Goal: Task Accomplishment & Management: Use online tool/utility

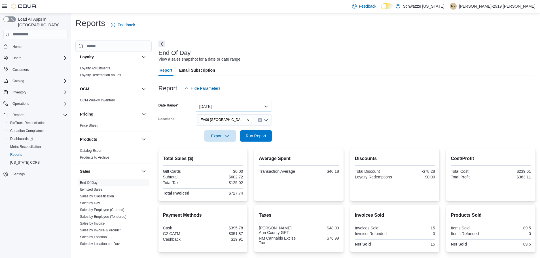
click at [250, 104] on button "[DATE]" at bounding box center [234, 106] width 76 height 11
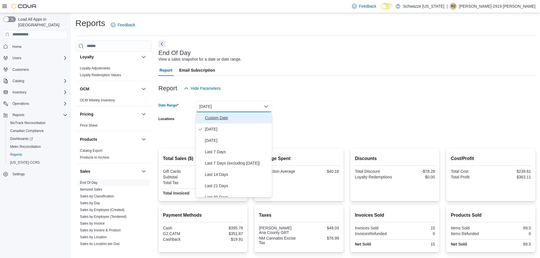
click at [246, 118] on span "Custom Date" at bounding box center [237, 118] width 65 height 7
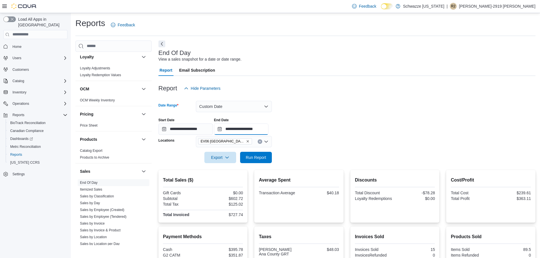
click at [269, 130] on input "**********" at bounding box center [241, 129] width 54 height 11
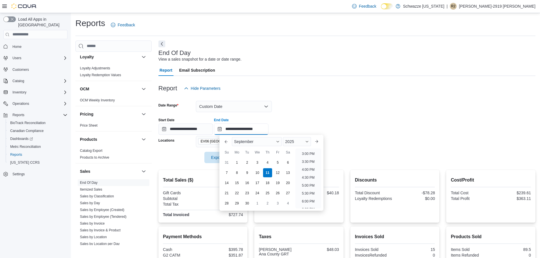
scroll to position [237, 0]
click at [306, 153] on li "3:00 PM" at bounding box center [308, 154] width 17 height 7
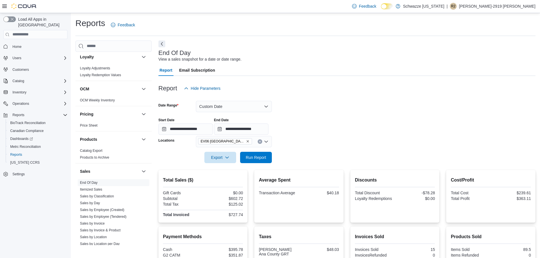
click at [327, 148] on div at bounding box center [346, 149] width 377 height 5
click at [262, 129] on input "**********" at bounding box center [241, 129] width 54 height 11
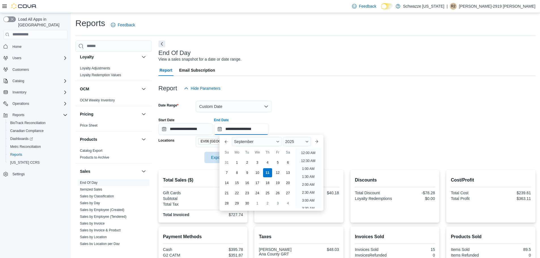
scroll to position [256, 0]
click at [306, 197] on li "7:00 PM" at bounding box center [308, 199] width 17 height 7
type input "**********"
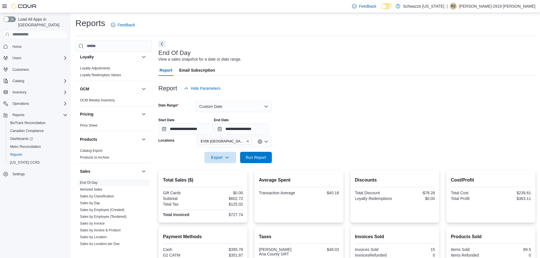
click at [352, 148] on div at bounding box center [346, 149] width 377 height 5
click at [260, 154] on span "Run Report" at bounding box center [256, 157] width 25 height 11
click at [229, 109] on button "Custom Date" at bounding box center [234, 106] width 76 height 11
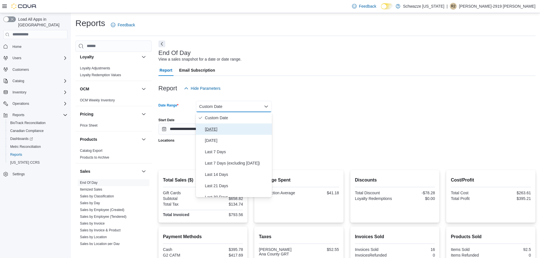
click at [214, 132] on span "[DATE]" at bounding box center [237, 129] width 65 height 7
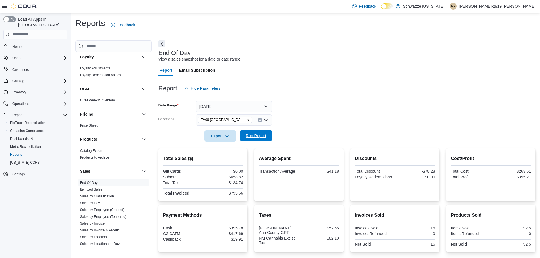
click at [262, 141] on span "Run Report" at bounding box center [256, 135] width 25 height 11
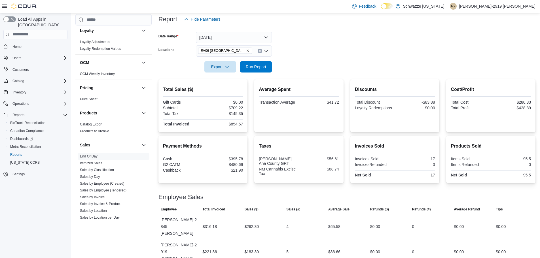
scroll to position [90, 0]
